Goal: Communication & Community: Connect with others

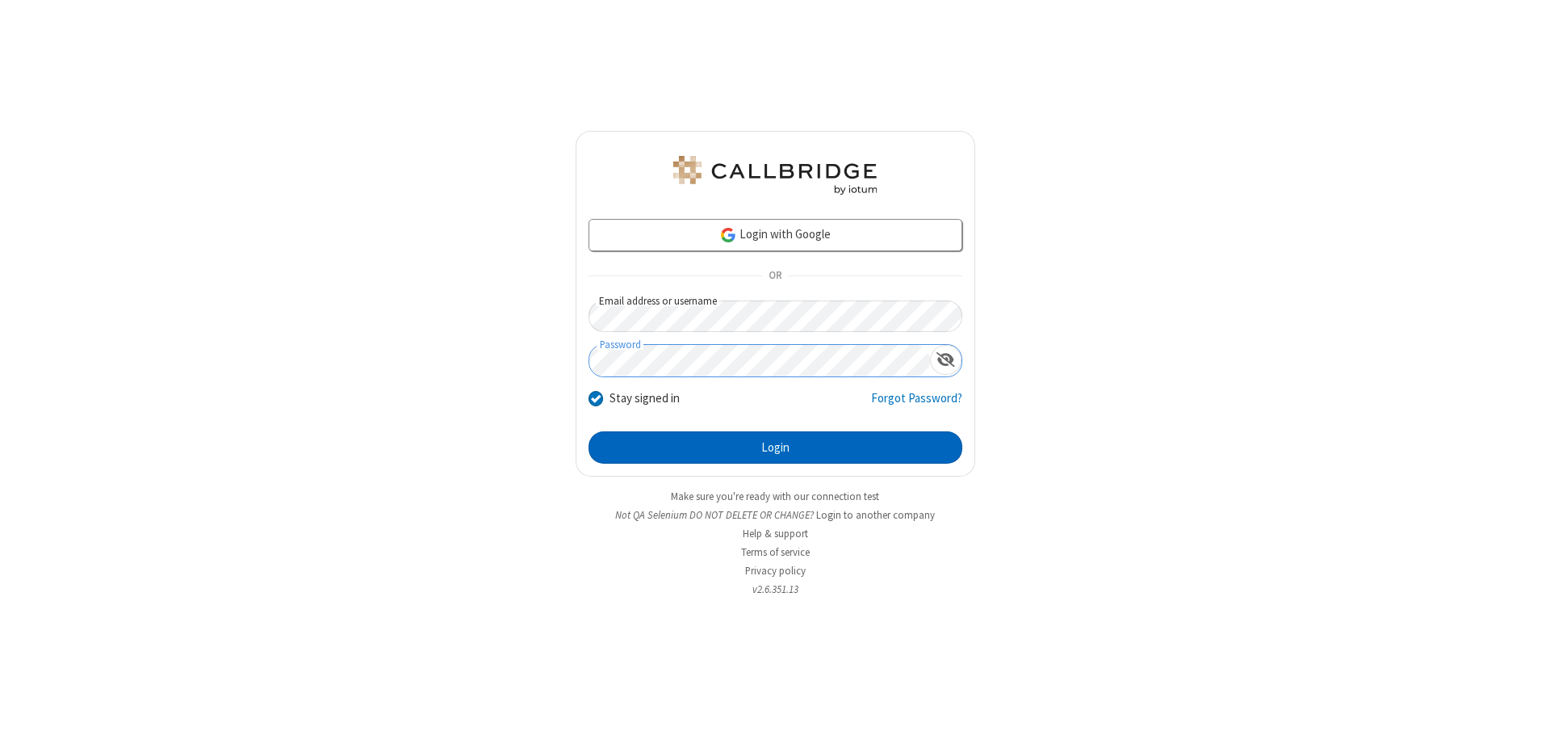
click at [775, 447] on button "Login" at bounding box center [776, 447] width 374 height 32
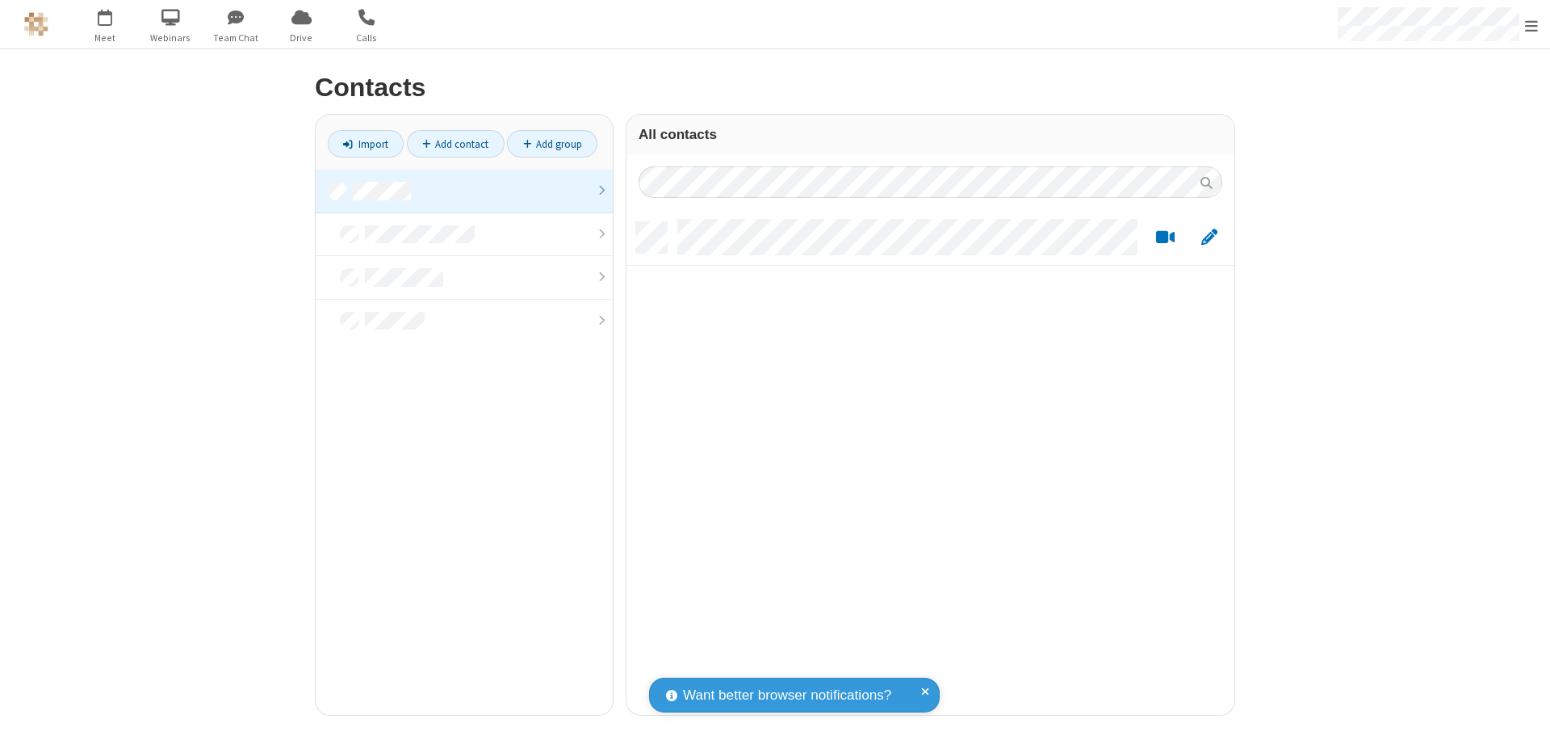
scroll to position [493, 596]
click at [464, 191] on link at bounding box center [464, 192] width 297 height 44
click at [455, 144] on link "Add contact" at bounding box center [456, 143] width 98 height 27
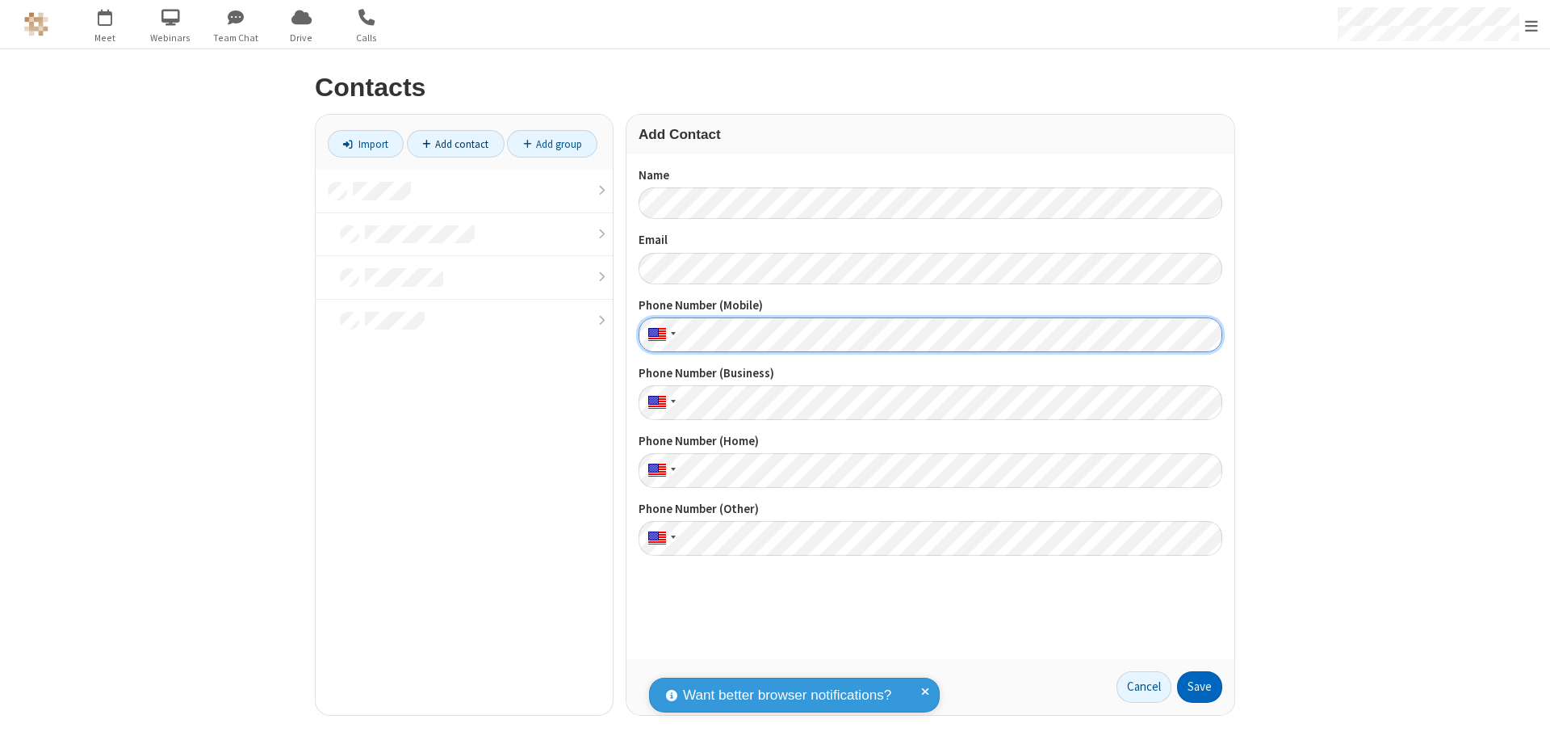
click at [1200, 686] on button "Save" at bounding box center [1199, 687] width 45 height 32
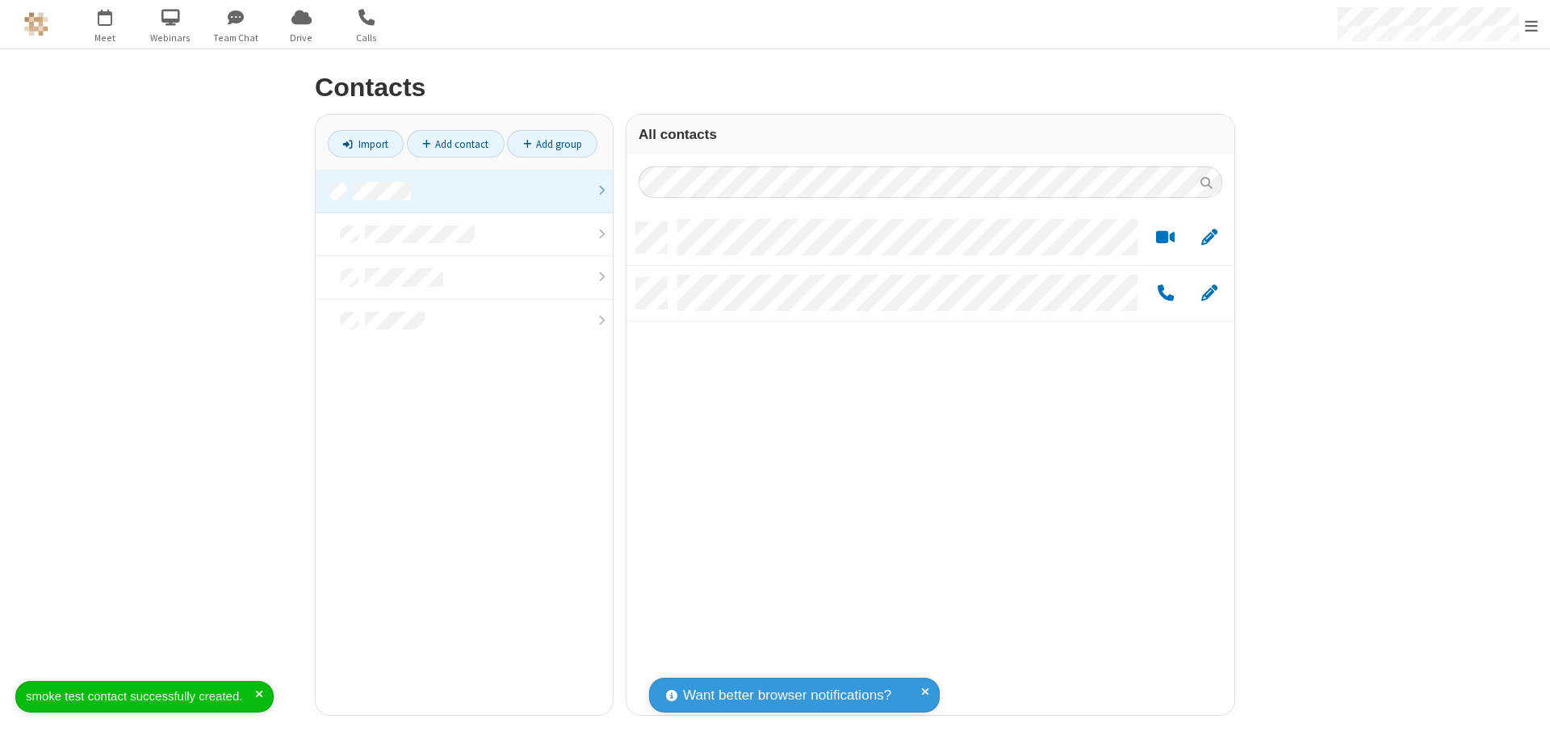
scroll to position [493, 596]
